Goal: Information Seeking & Learning: Compare options

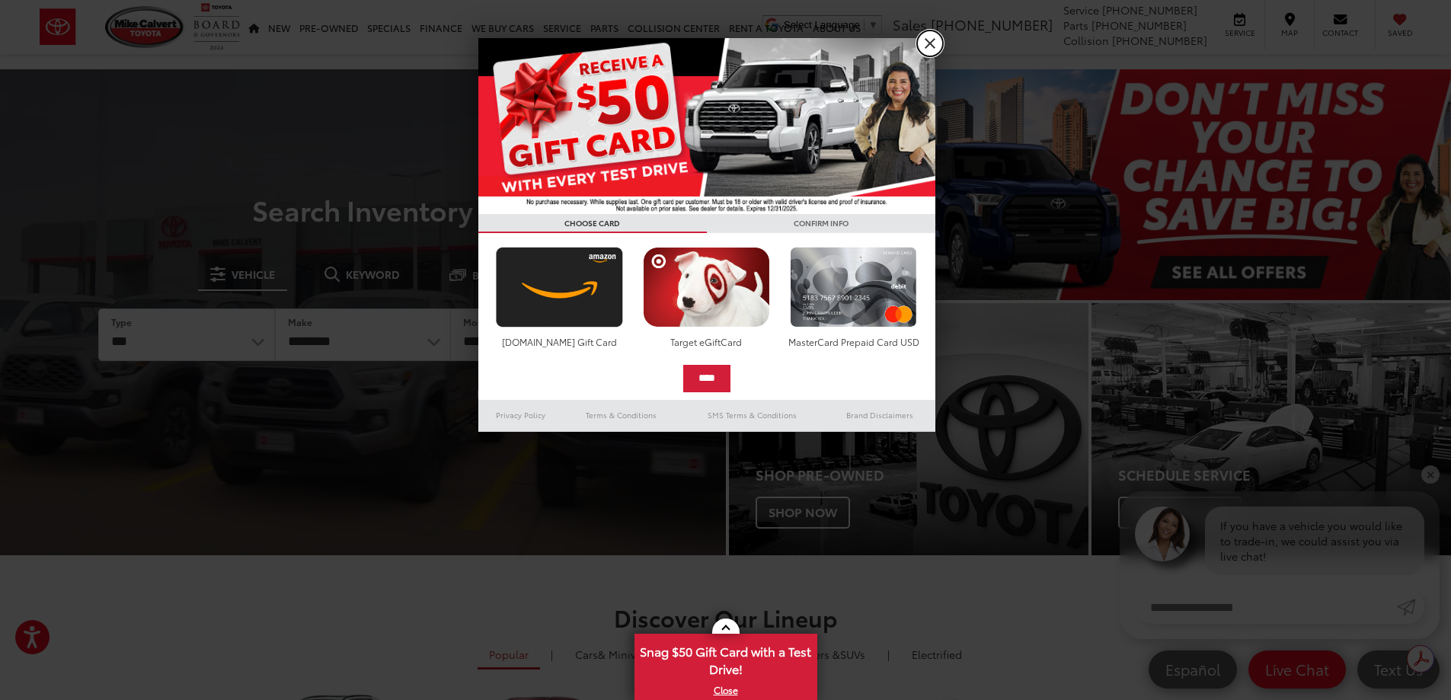
click at [932, 45] on link "X" at bounding box center [930, 43] width 26 height 26
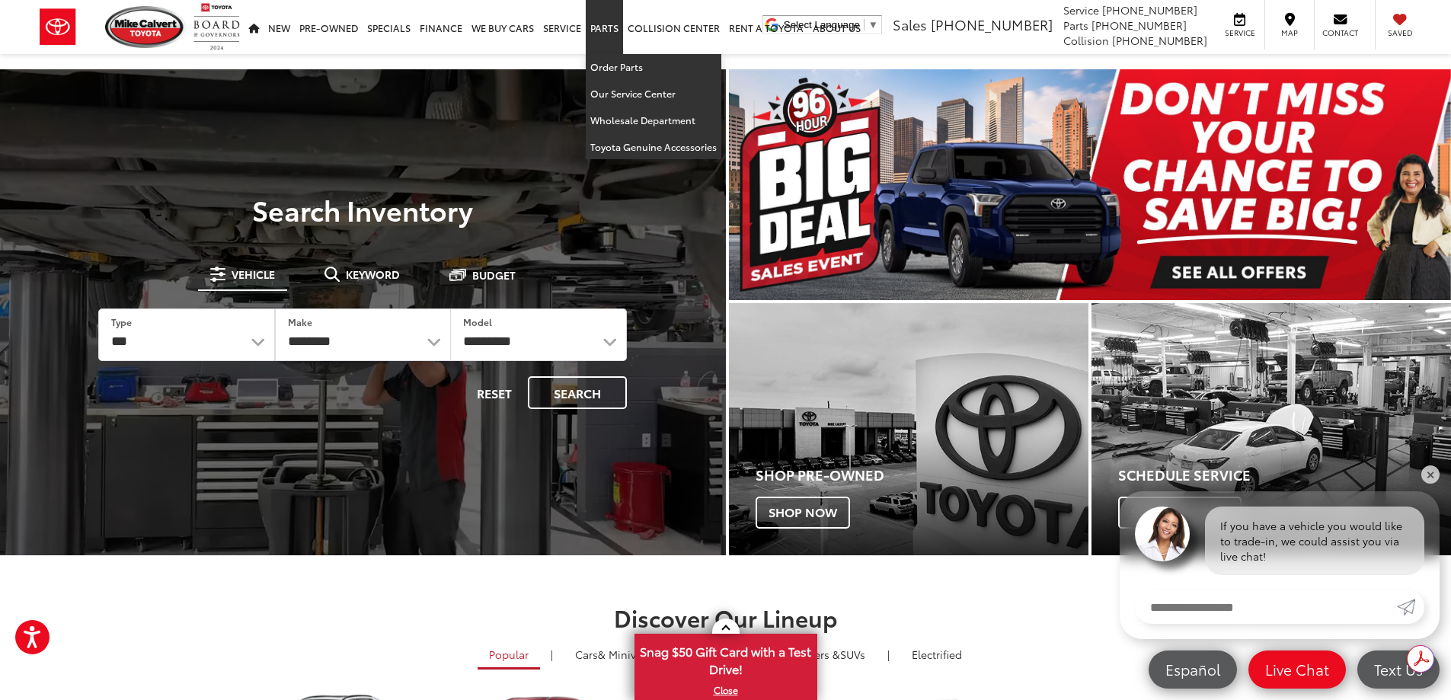
click at [603, 31] on link "Parts" at bounding box center [604, 27] width 37 height 54
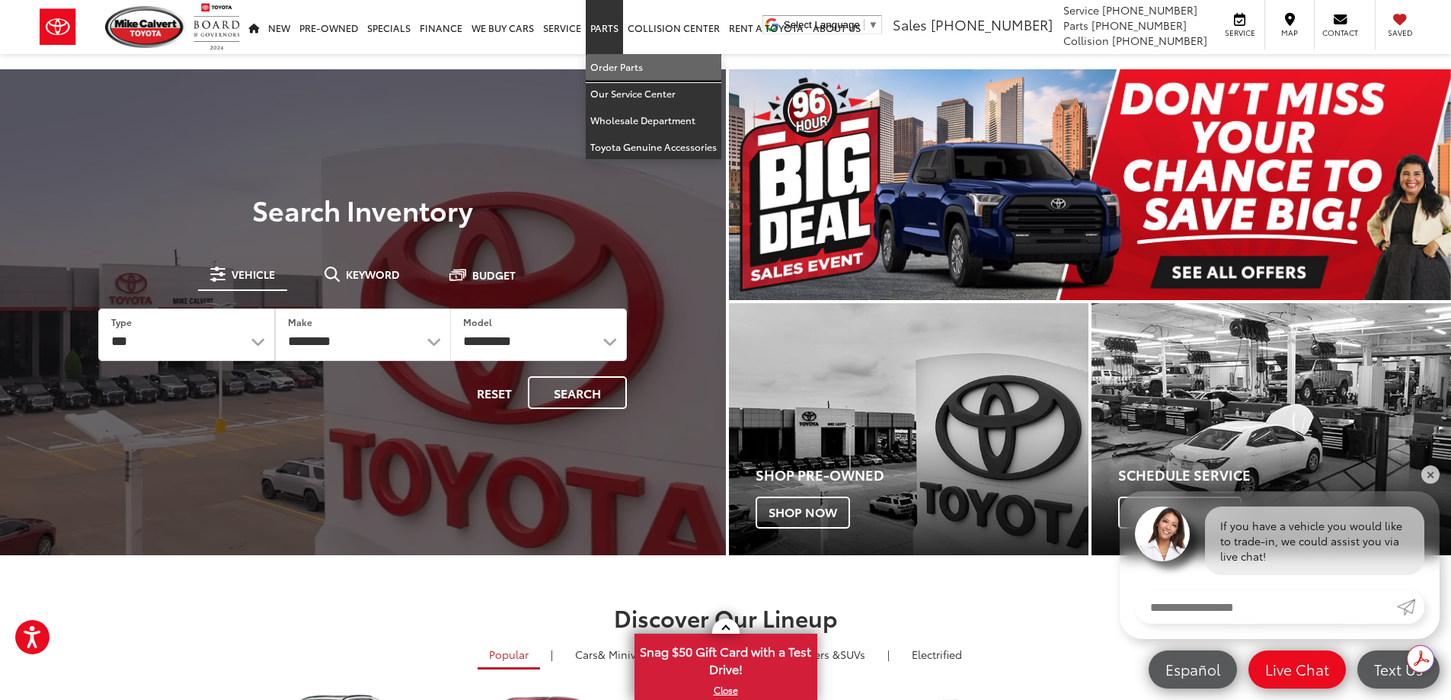
click at [616, 62] on link "Order Parts" at bounding box center [654, 67] width 136 height 27
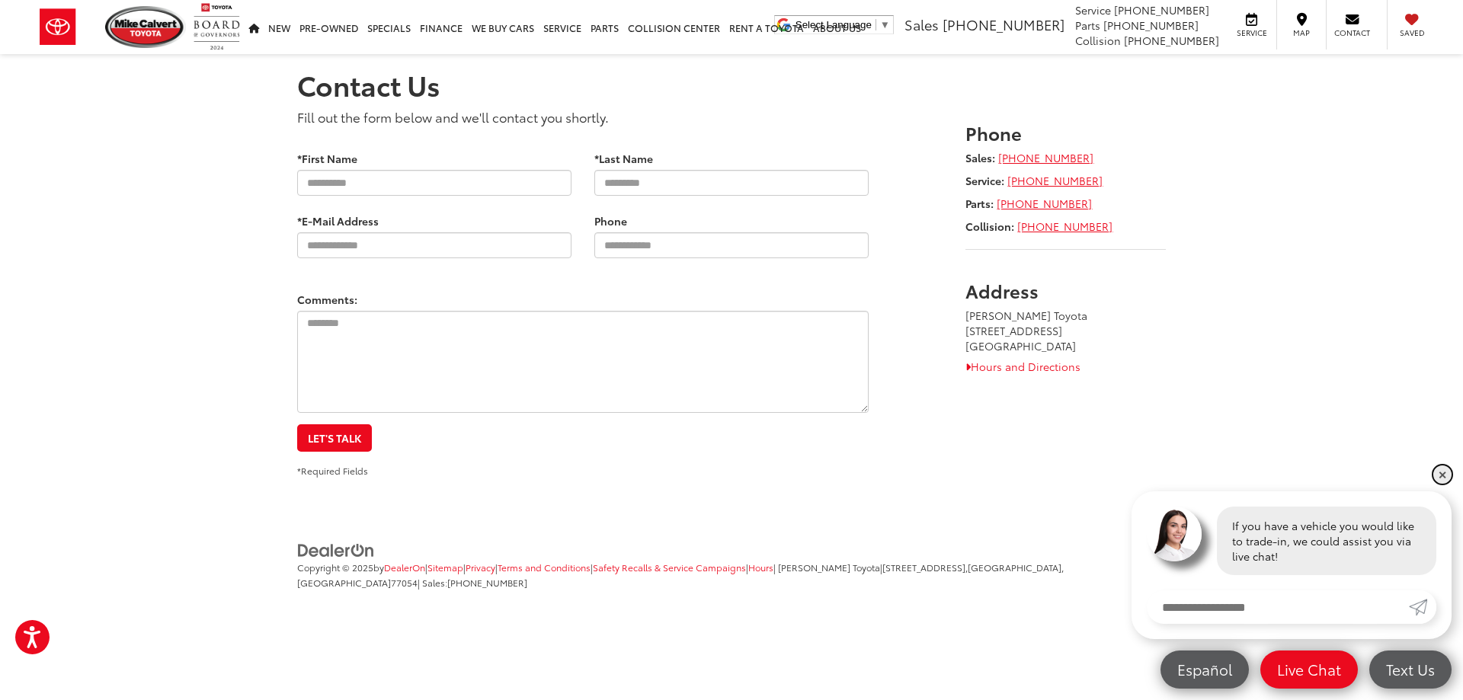
click at [1441, 472] on link "✕" at bounding box center [1442, 474] width 18 height 18
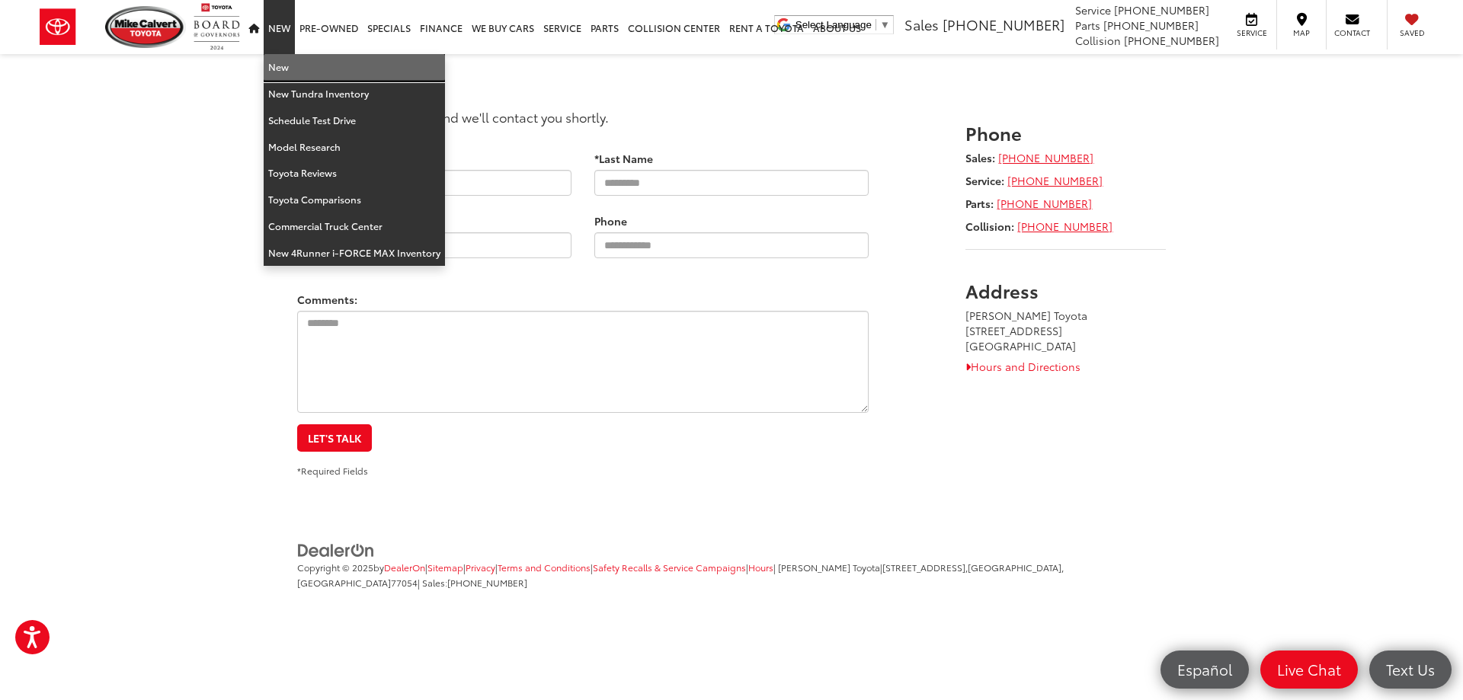
click at [275, 67] on link "New" at bounding box center [354, 67] width 181 height 27
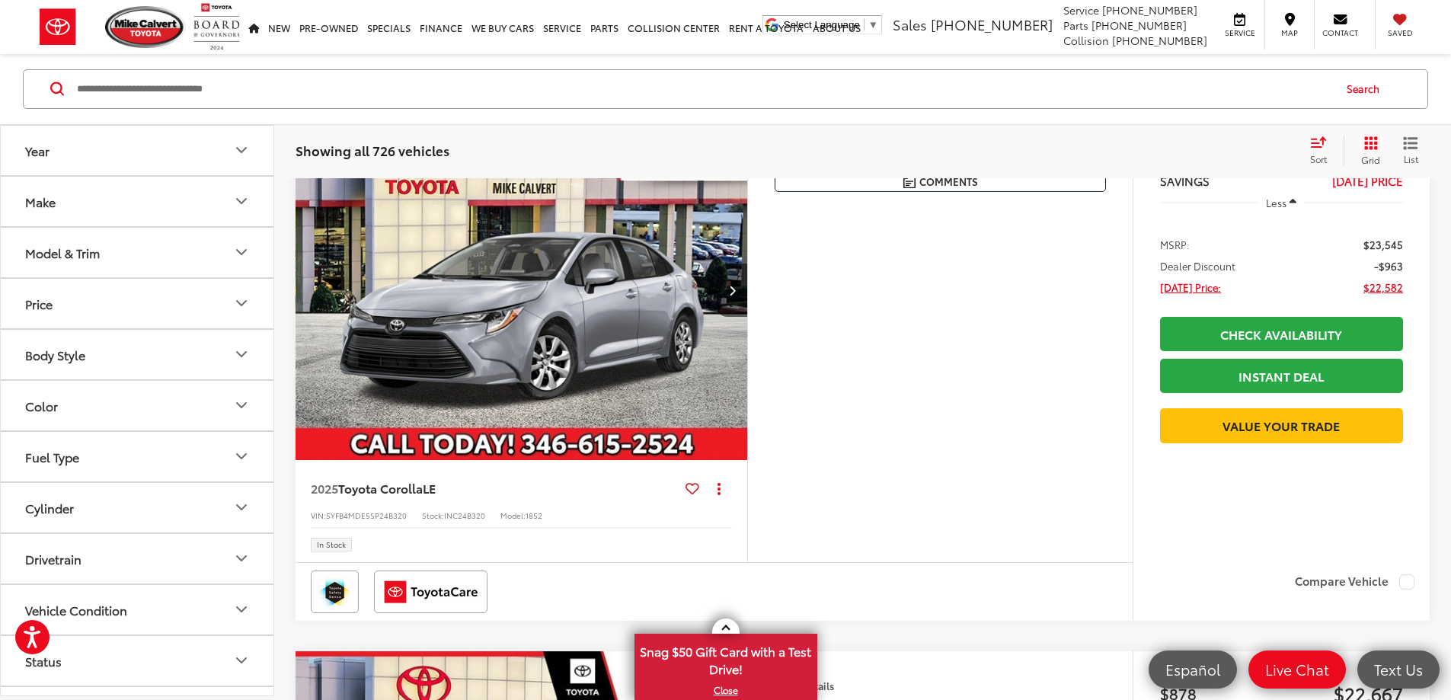
click at [235, 143] on icon "Year" at bounding box center [241, 151] width 18 height 18
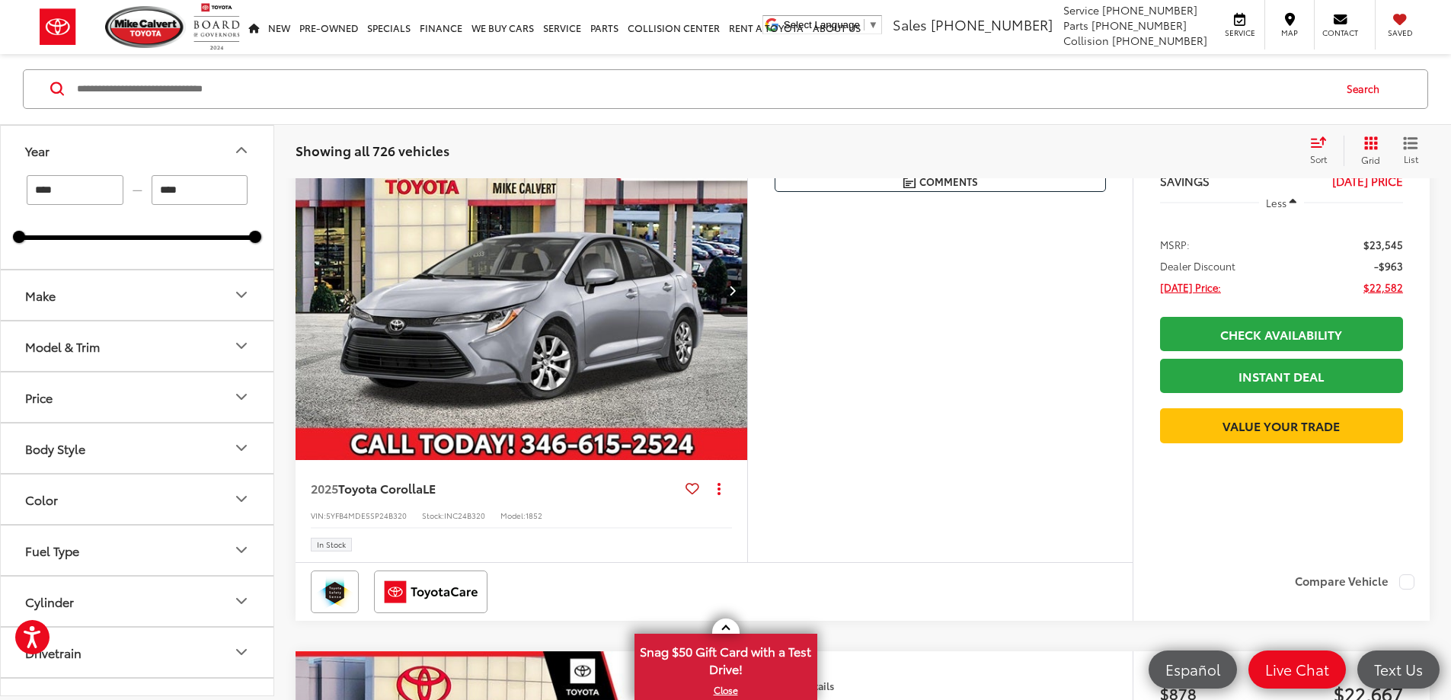
click at [203, 148] on button "Year" at bounding box center [138, 151] width 274 height 50
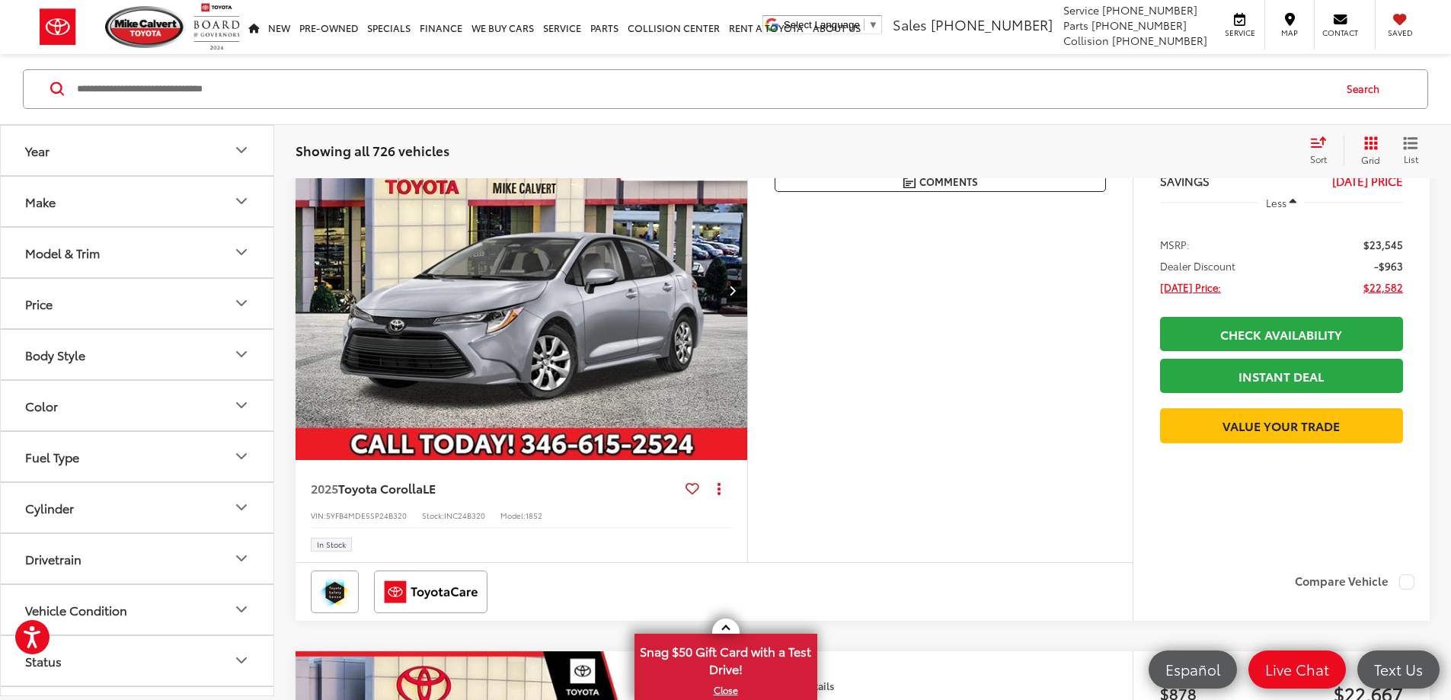
click at [224, 197] on button "Make" at bounding box center [138, 202] width 274 height 50
click at [241, 253] on icon "Model & Trim" at bounding box center [241, 253] width 18 height 18
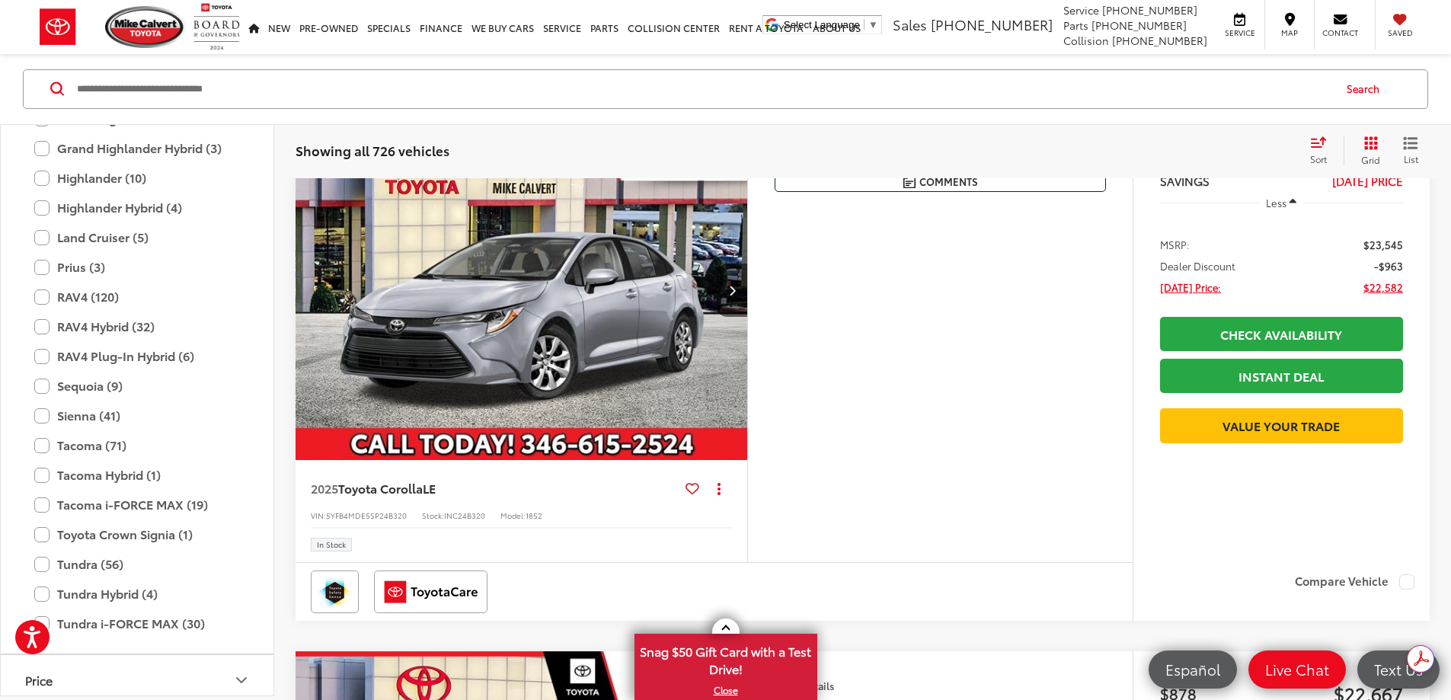
scroll to position [676, 0]
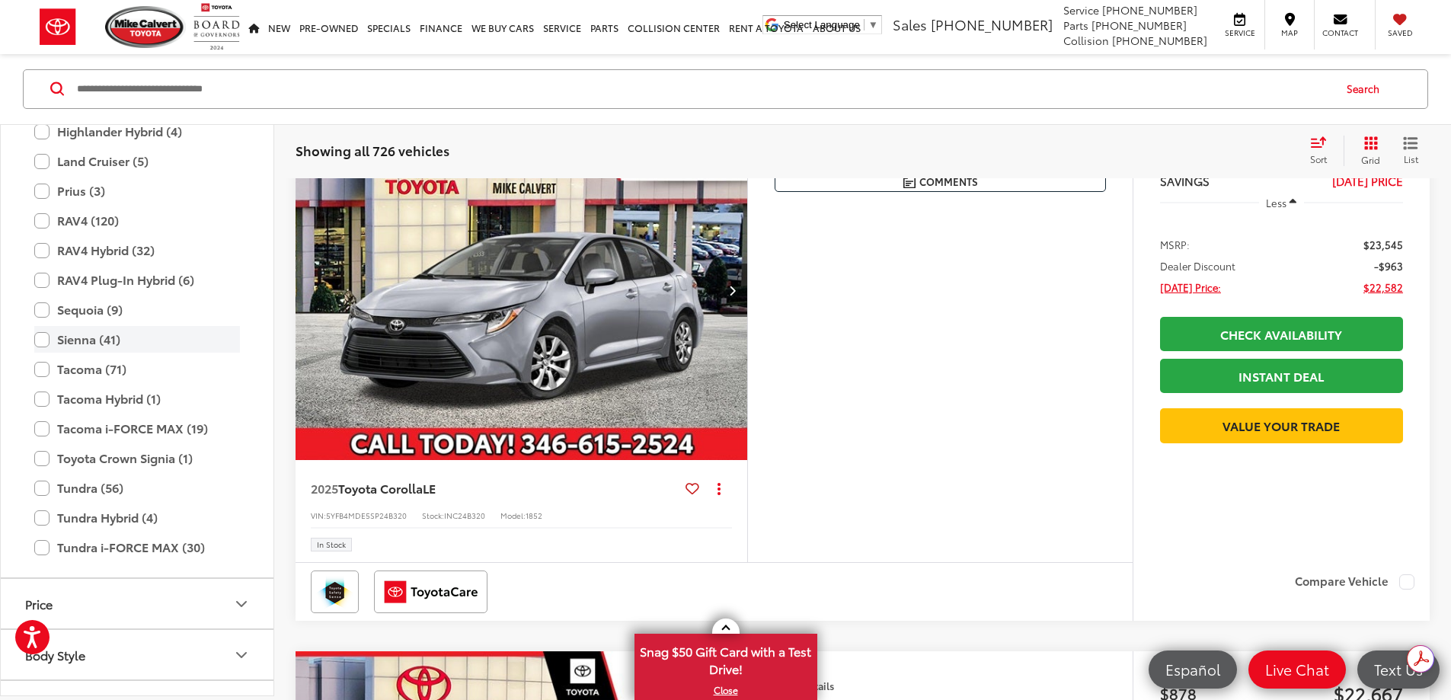
click at [45, 340] on label "Sienna (41)" at bounding box center [137, 340] width 206 height 27
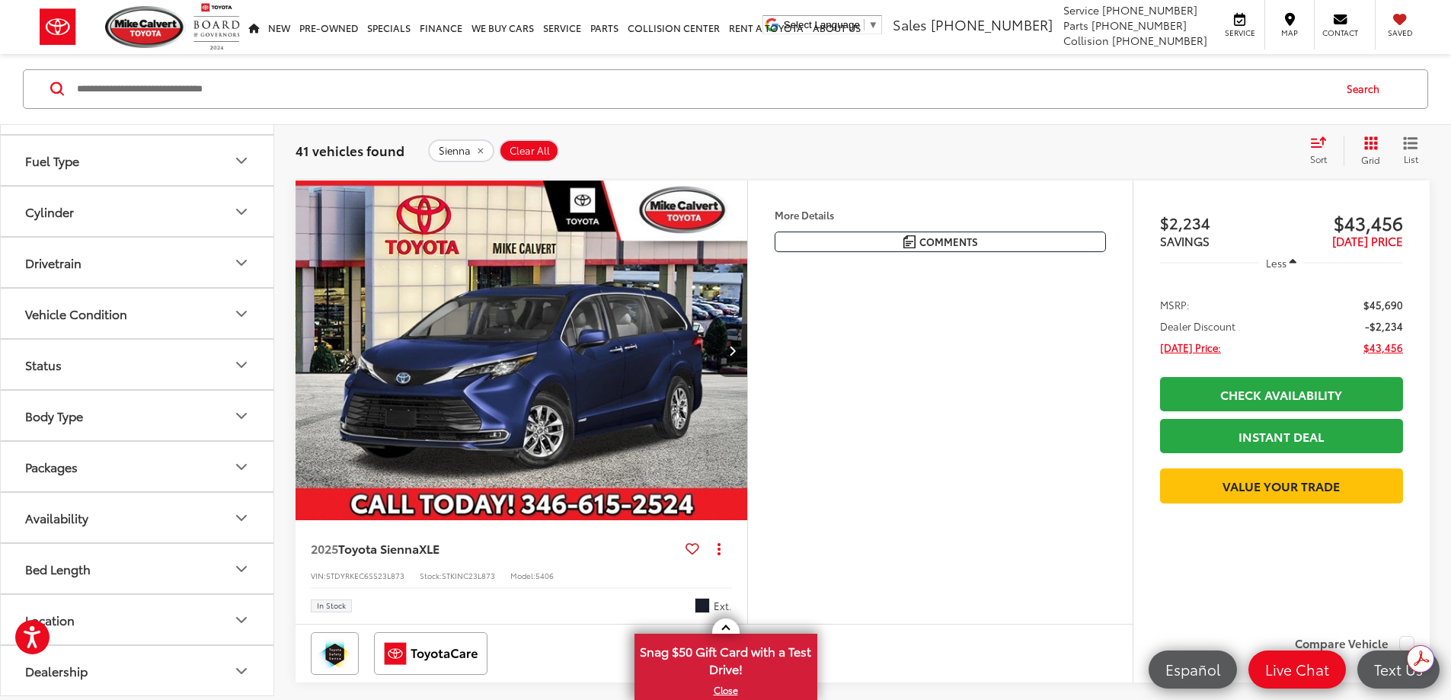
scroll to position [1274, 0]
click at [924, 512] on div "Features 3rd Row Seating Android Auto Apple CarPlay Heated Seats Keyless Entry …" at bounding box center [939, 403] width 385 height 444
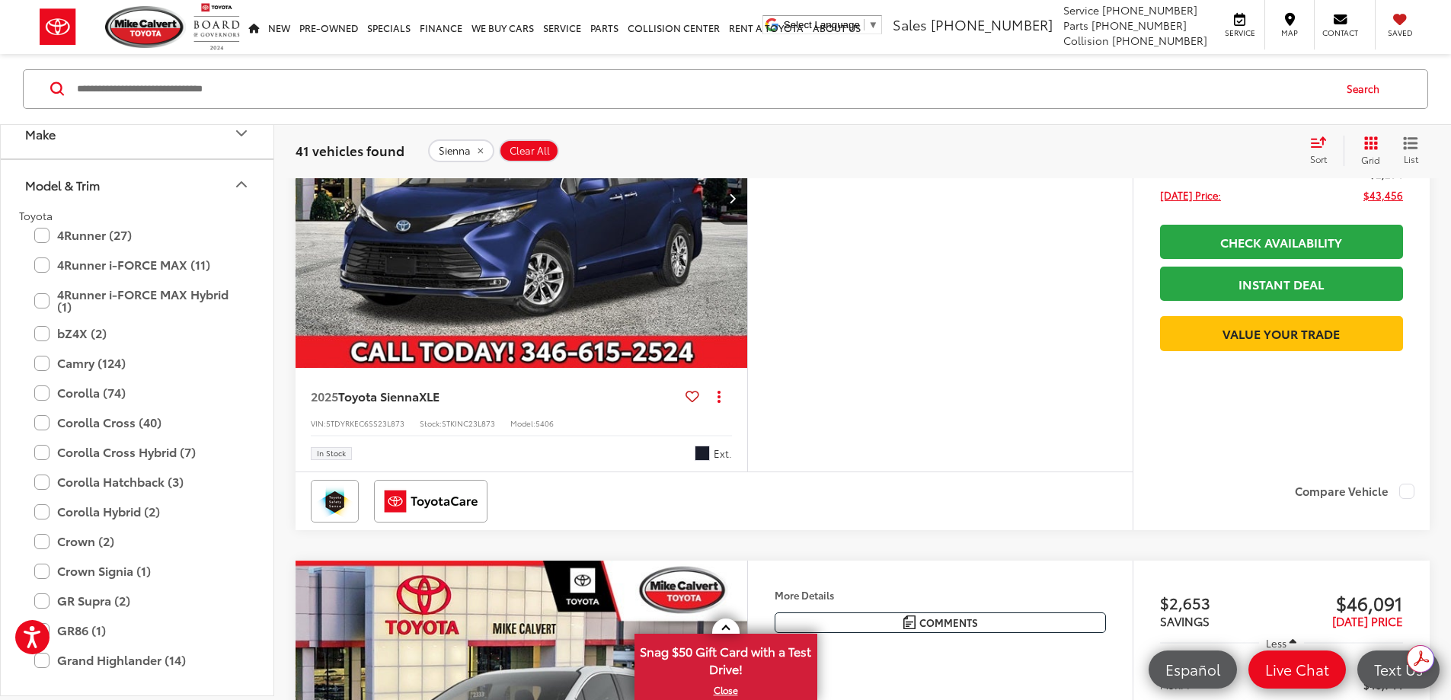
scroll to position [0, 0]
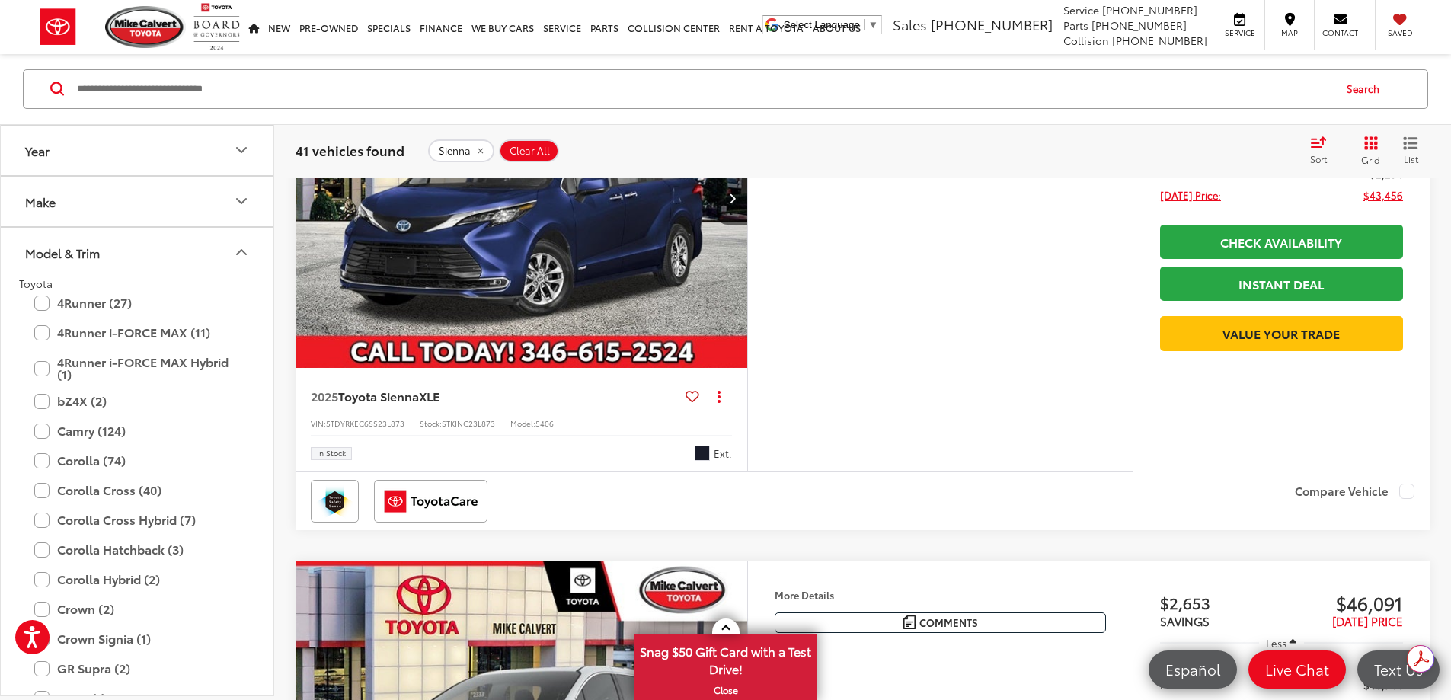
click at [247, 150] on icon "Year" at bounding box center [241, 151] width 18 height 18
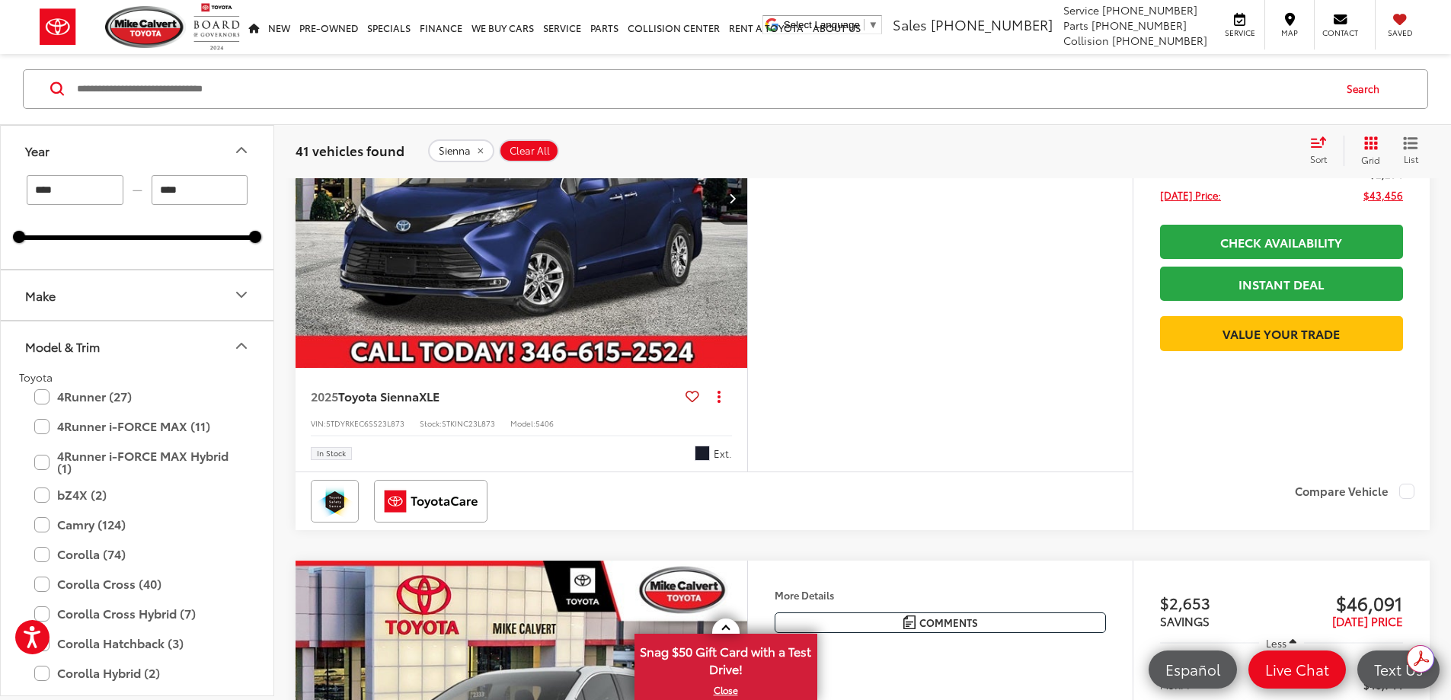
click at [91, 192] on input "****" at bounding box center [75, 190] width 97 height 30
click at [991, 377] on div "Features 3rd Row Seating Android Auto Apple CarPlay Heated Seats Keyless Entry …" at bounding box center [939, 250] width 385 height 444
type input "****"
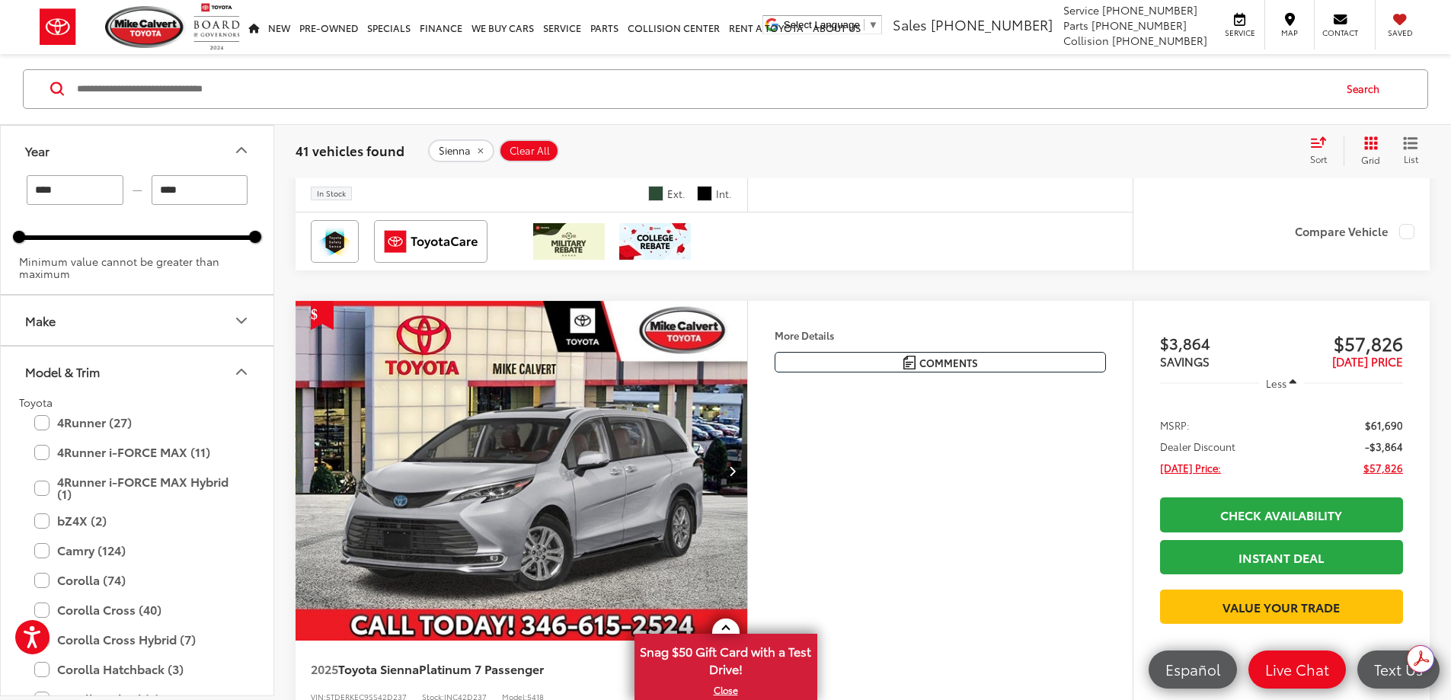
scroll to position [2301, 0]
